Goal: Information Seeking & Learning: Learn about a topic

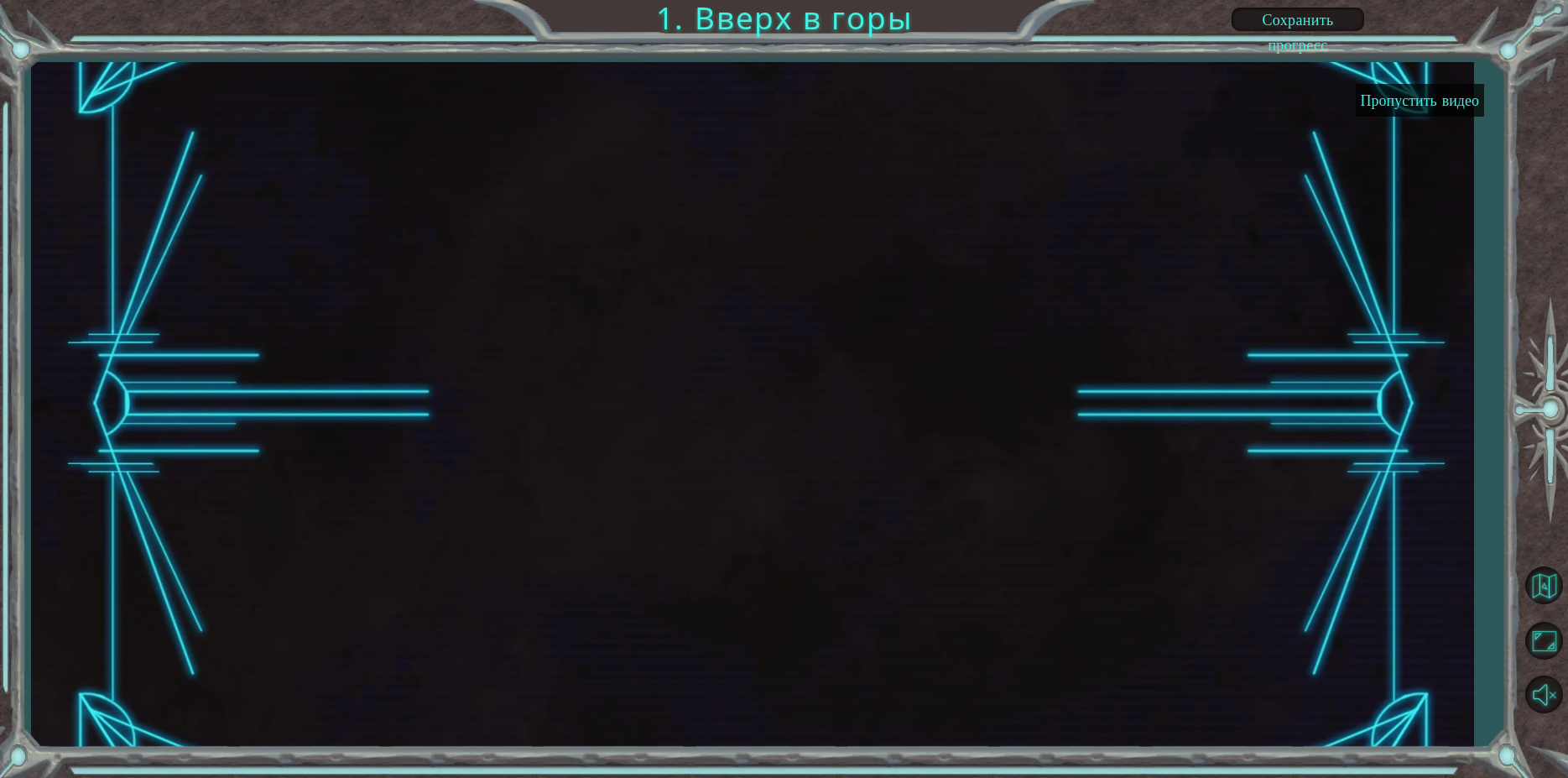
click at [1394, 101] on button "Пропустить видео" at bounding box center [1420, 99] width 128 height 32
click at [1394, 99] on button "Пропустить видео" at bounding box center [1420, 99] width 128 height 32
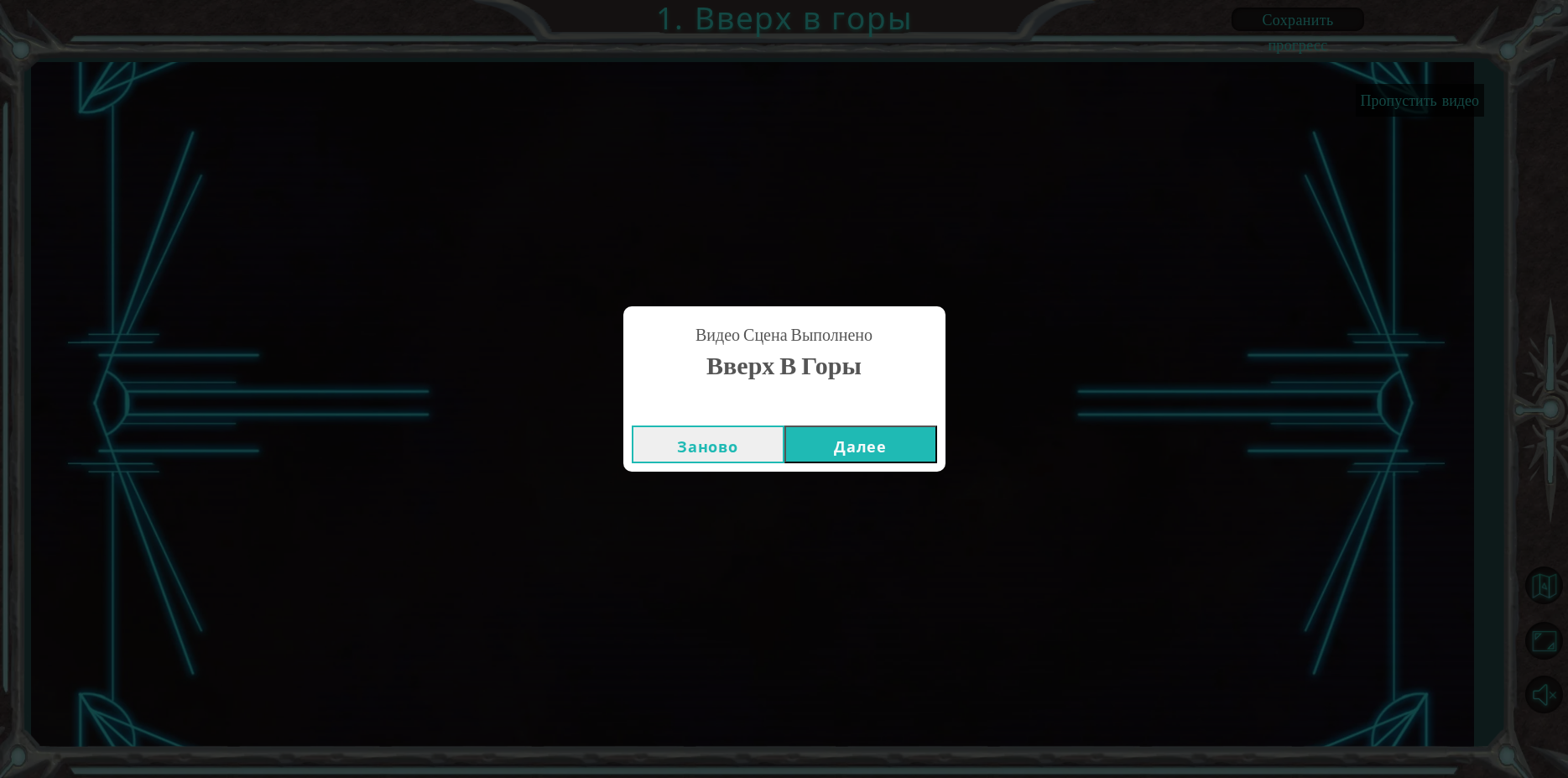
click at [866, 437] on button "Далее" at bounding box center [860, 444] width 153 height 38
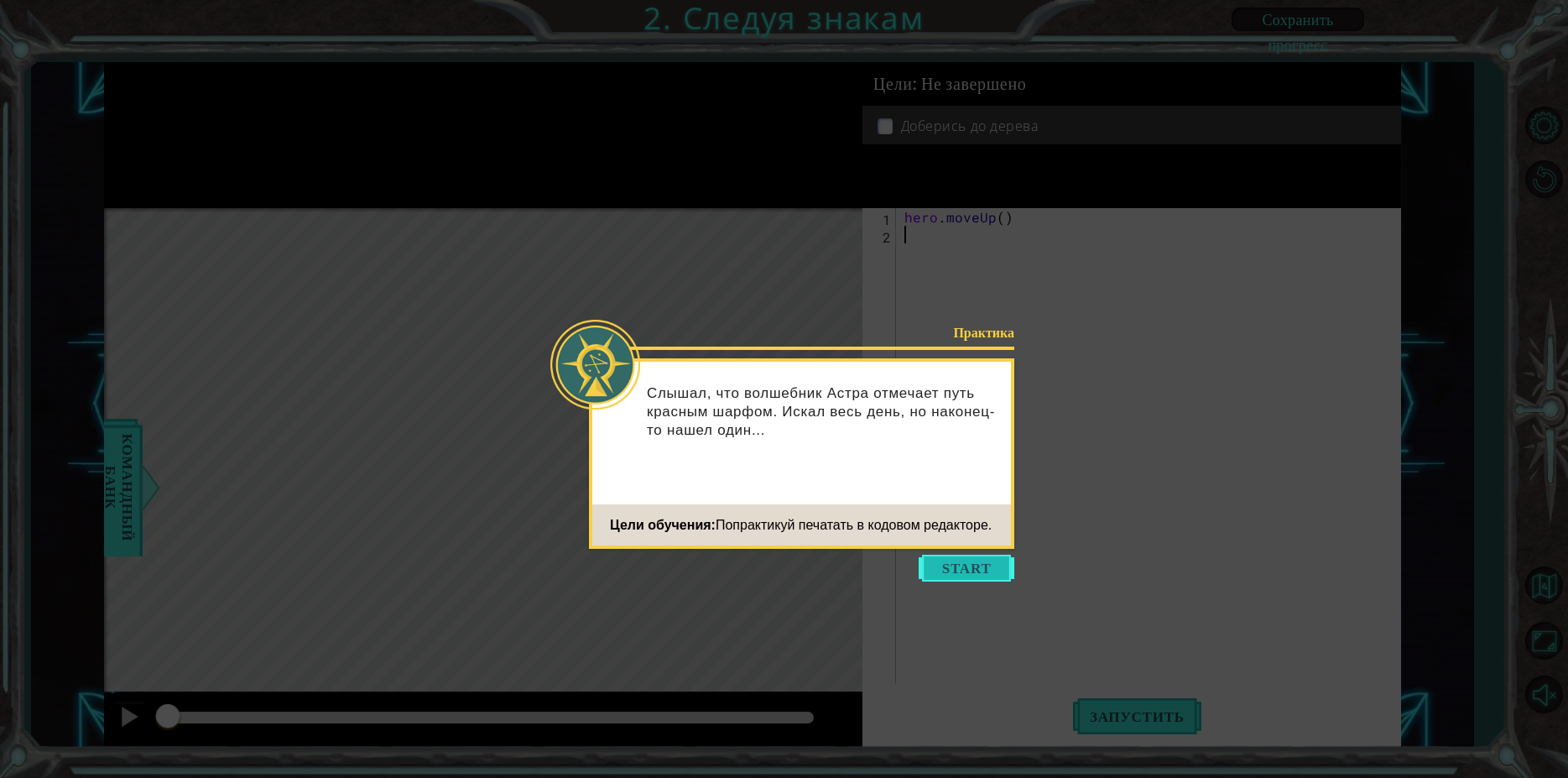
click at [963, 576] on button "Start" at bounding box center [966, 568] width 96 height 27
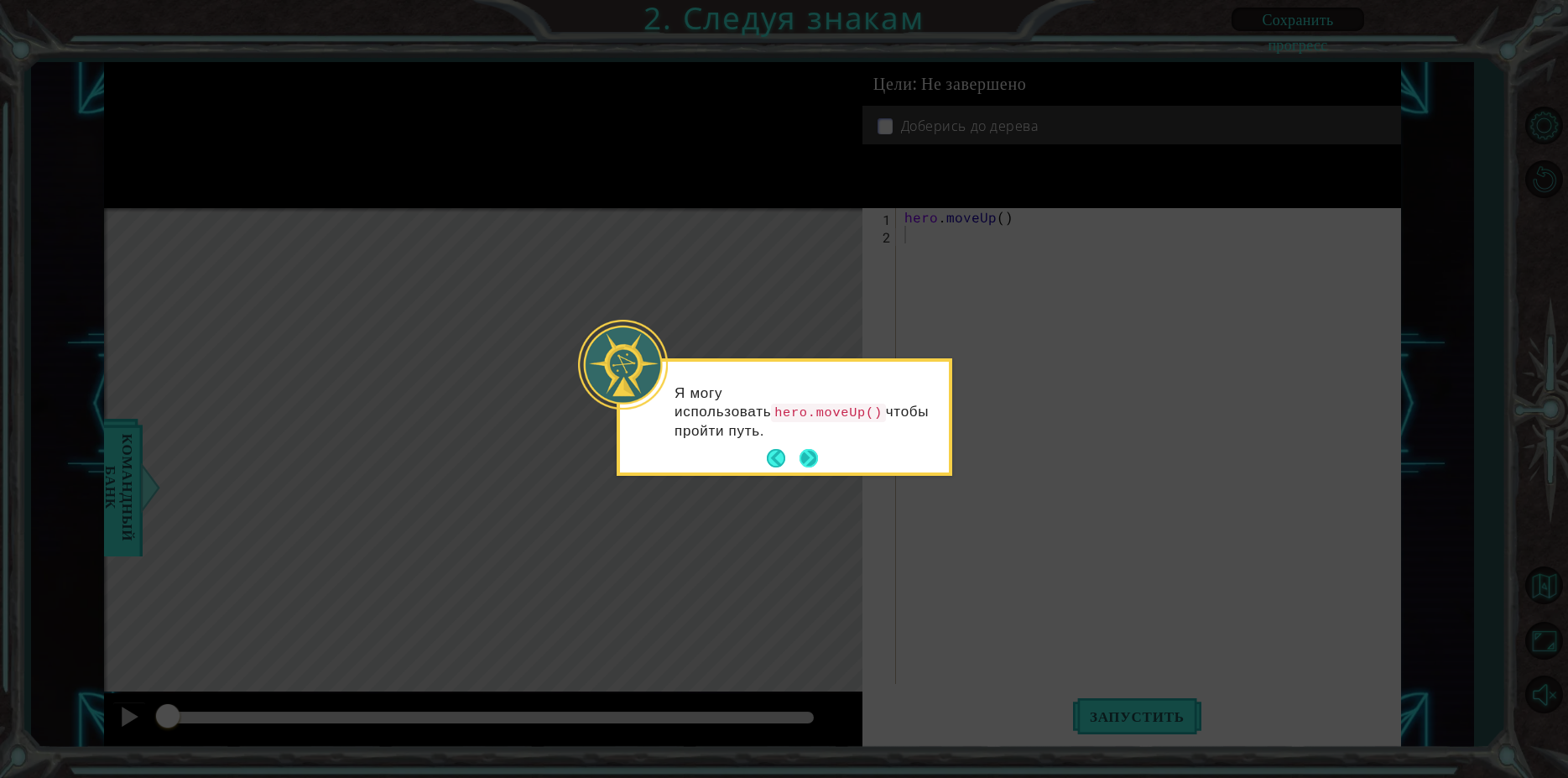
click at [814, 460] on button "Next" at bounding box center [809, 459] width 19 height 19
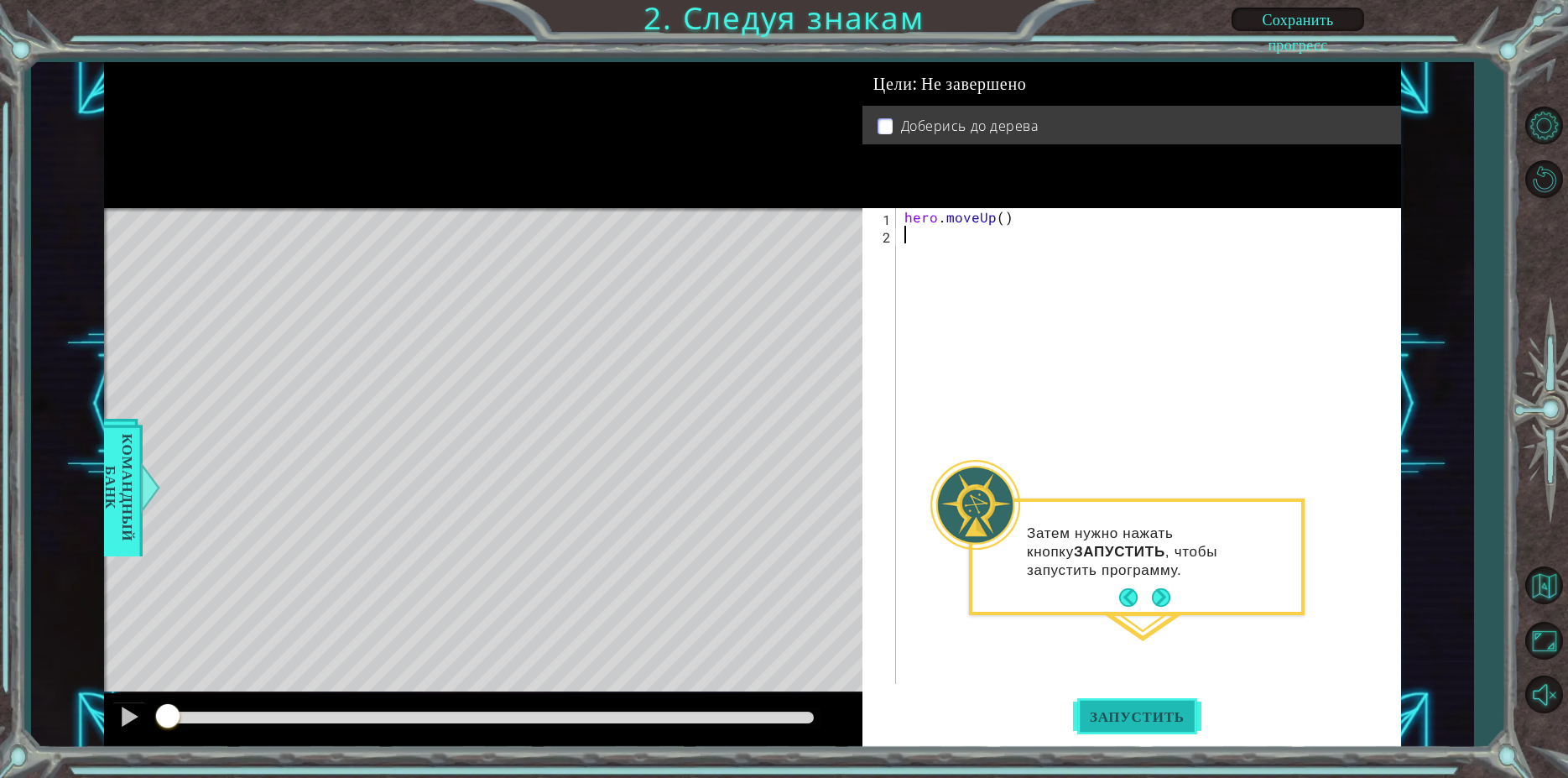
click at [1125, 706] on button "Запустить" at bounding box center [1137, 717] width 128 height 54
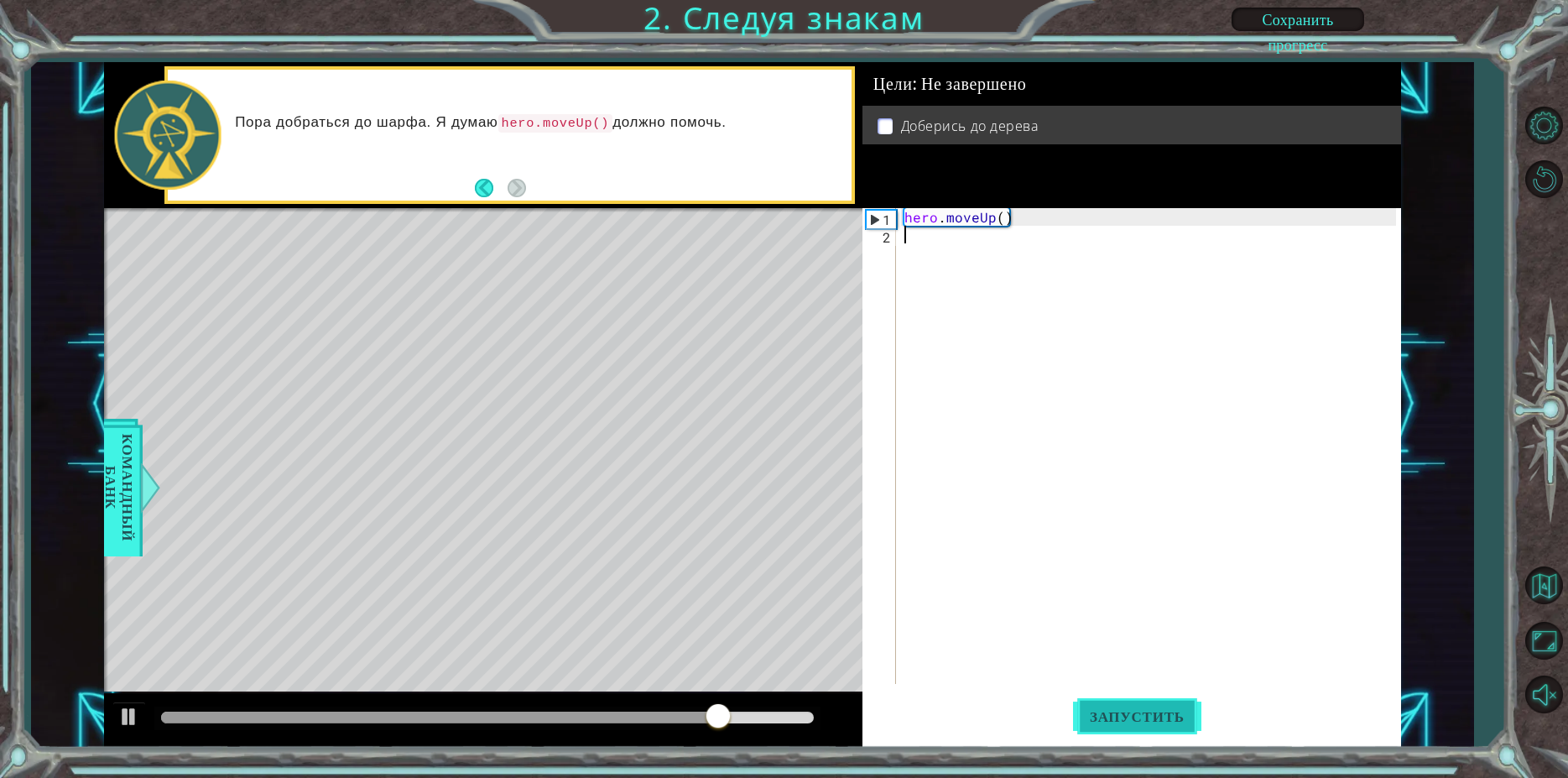
click at [1127, 723] on span "Запустить" at bounding box center [1137, 717] width 128 height 17
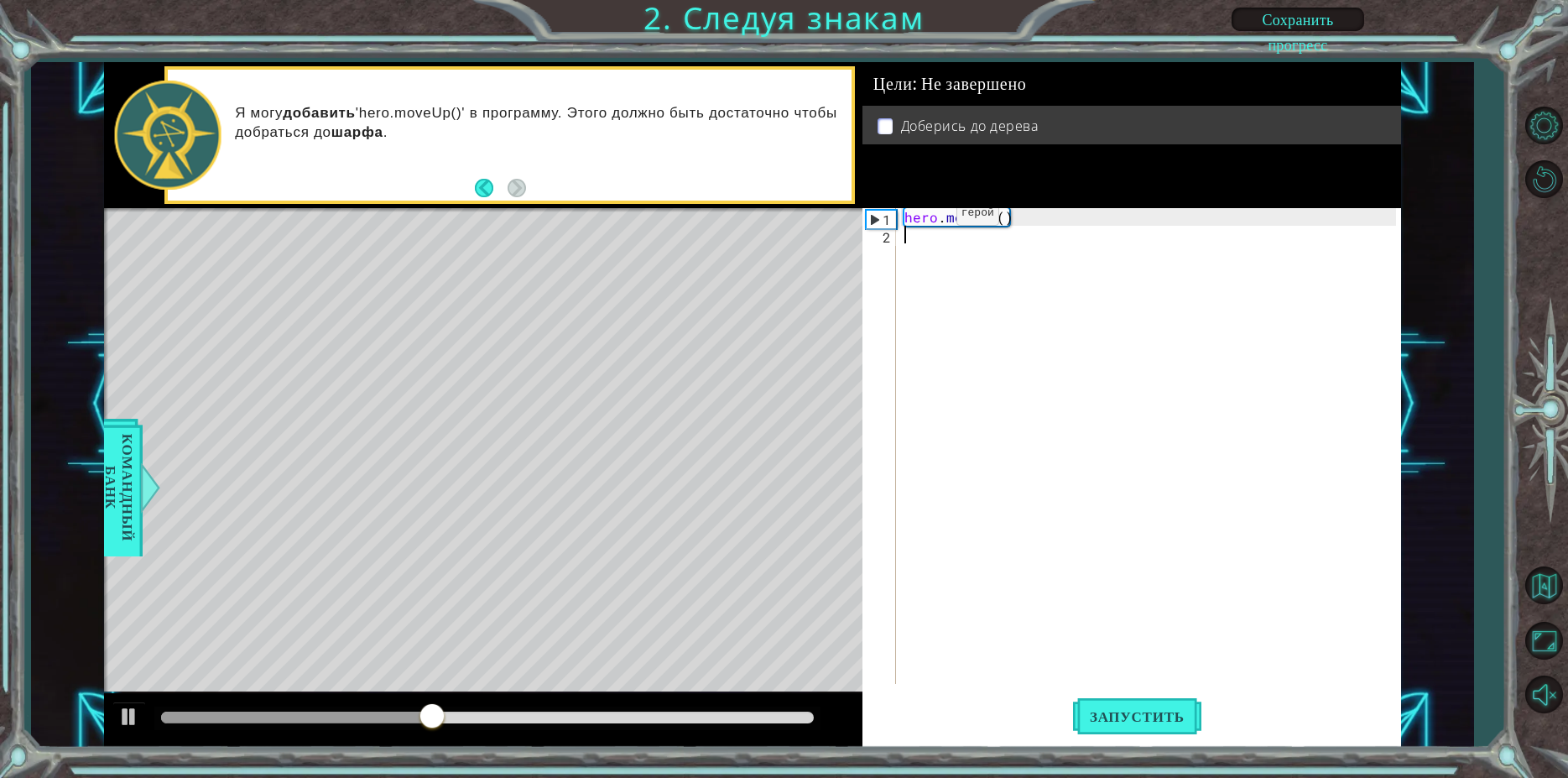
click at [930, 218] on div "hero . moveUp ( )" at bounding box center [1152, 463] width 504 height 512
type textarea "hero.moveUp()"
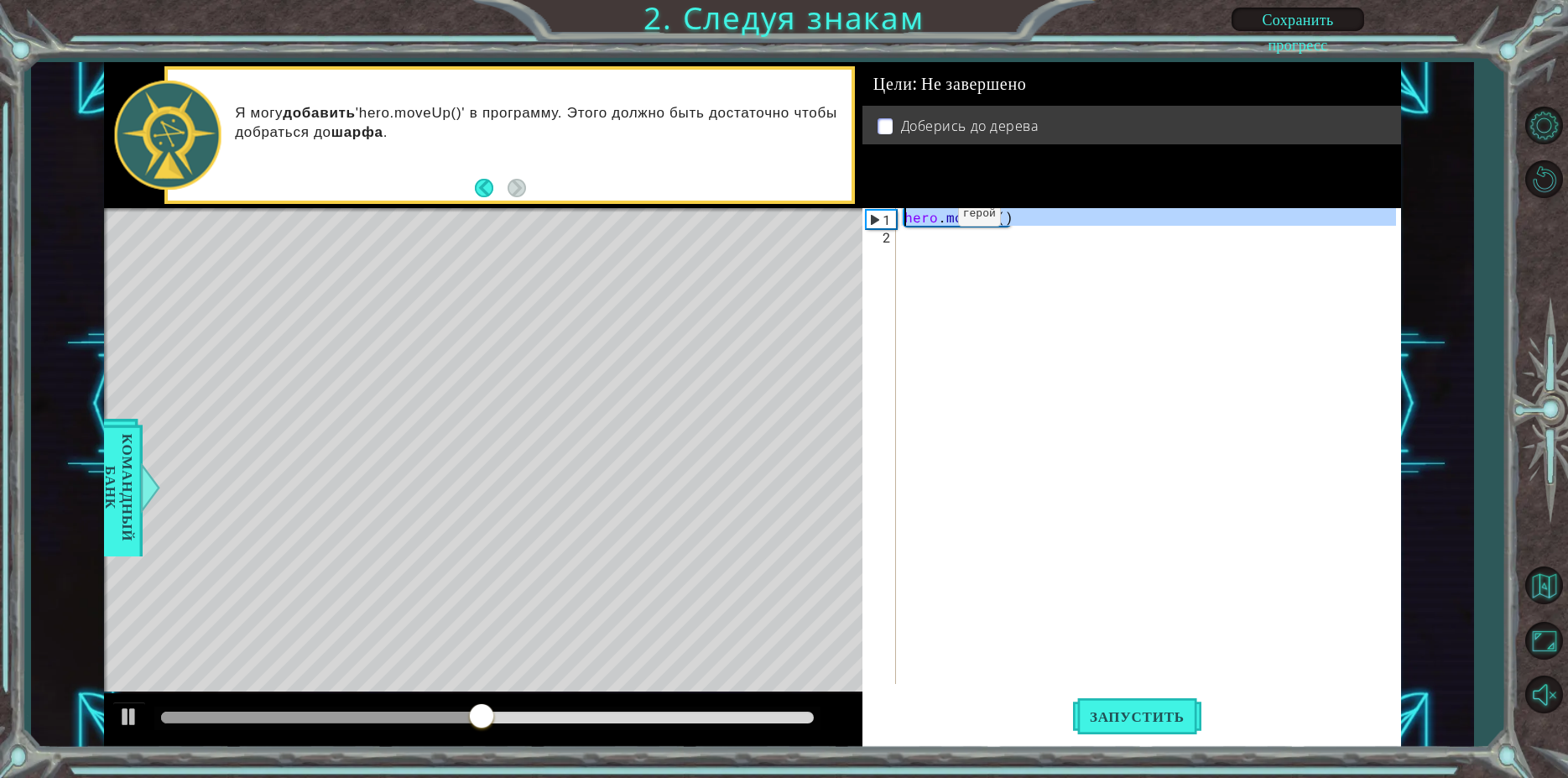
click at [930, 218] on div "hero . moveUp ( )" at bounding box center [1152, 463] width 504 height 512
click at [950, 243] on div "hero . moveUp ( )" at bounding box center [1148, 446] width 495 height 476
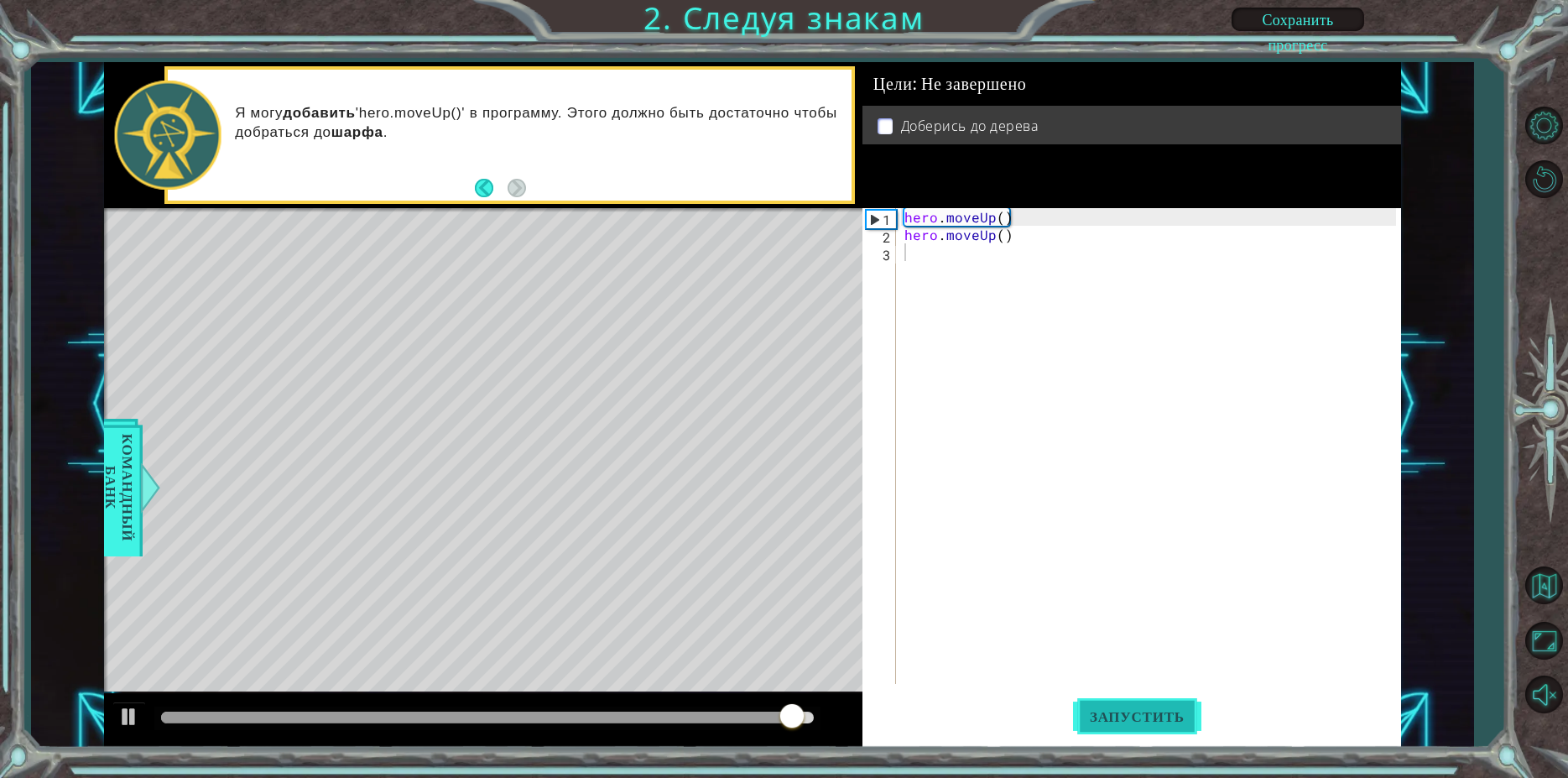
click at [1143, 710] on span "Запустить" at bounding box center [1137, 717] width 128 height 17
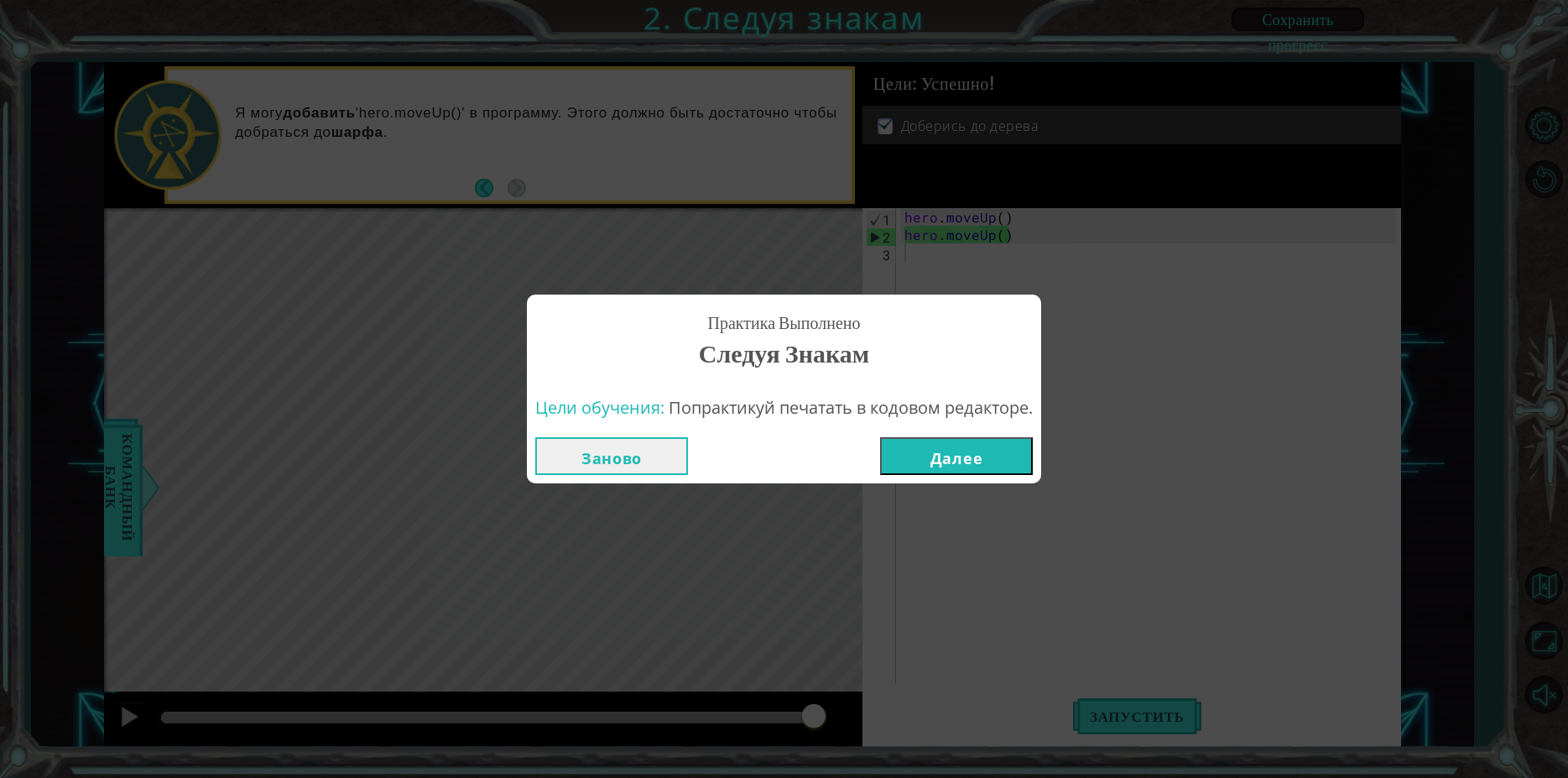
click at [926, 446] on button "Далее" at bounding box center [957, 456] width 153 height 38
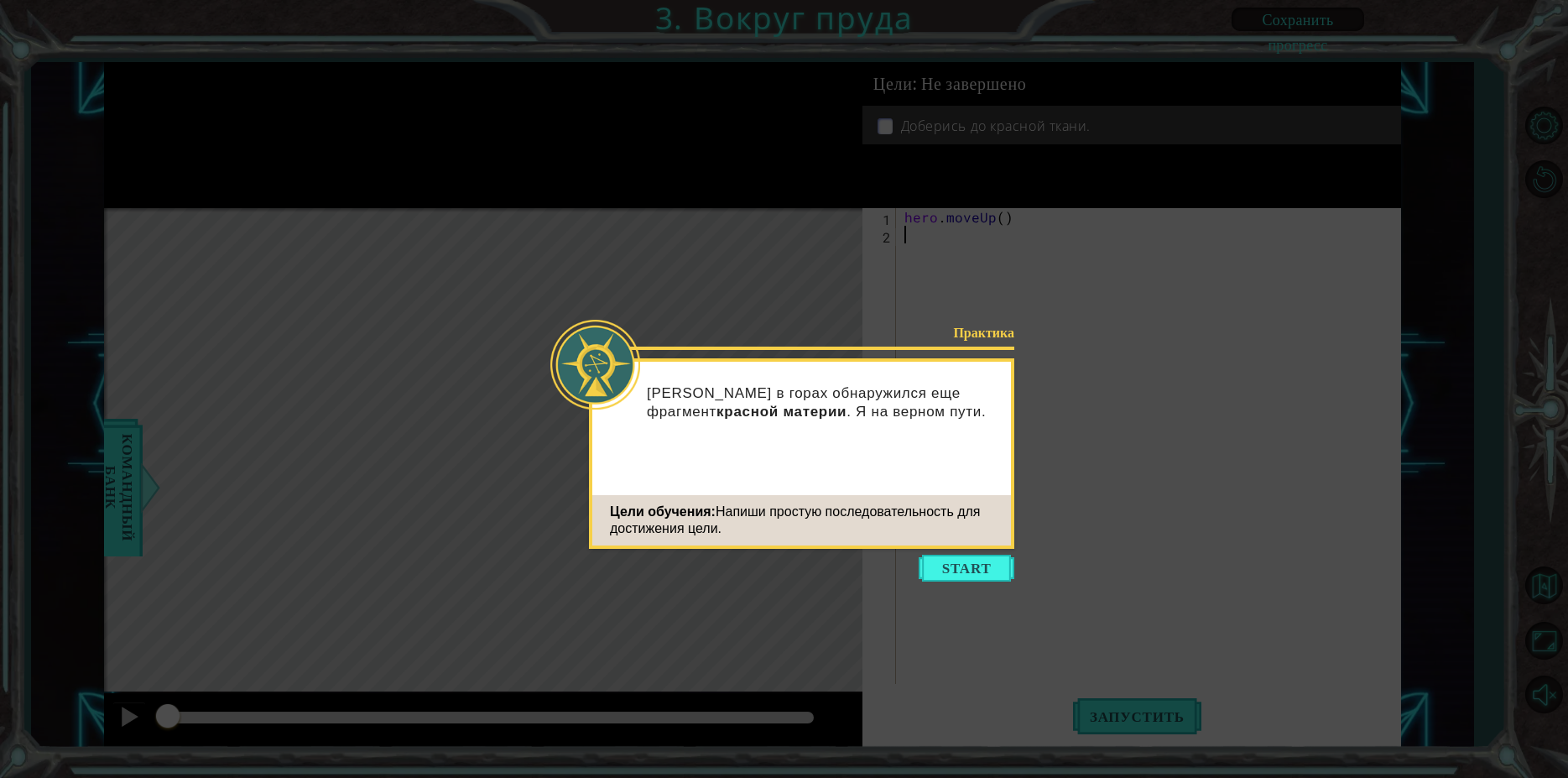
click at [1170, 499] on icon at bounding box center [784, 389] width 1568 height 778
